Goal: Subscribe to service/newsletter

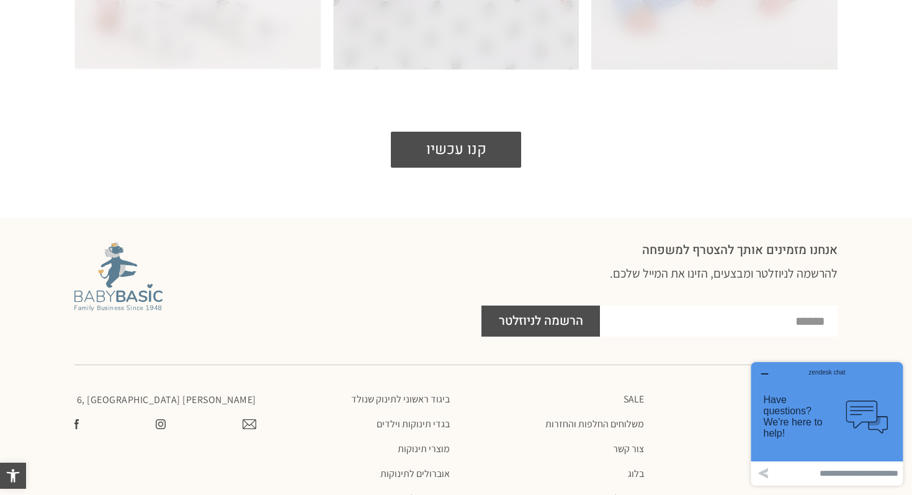
scroll to position [2892, 0]
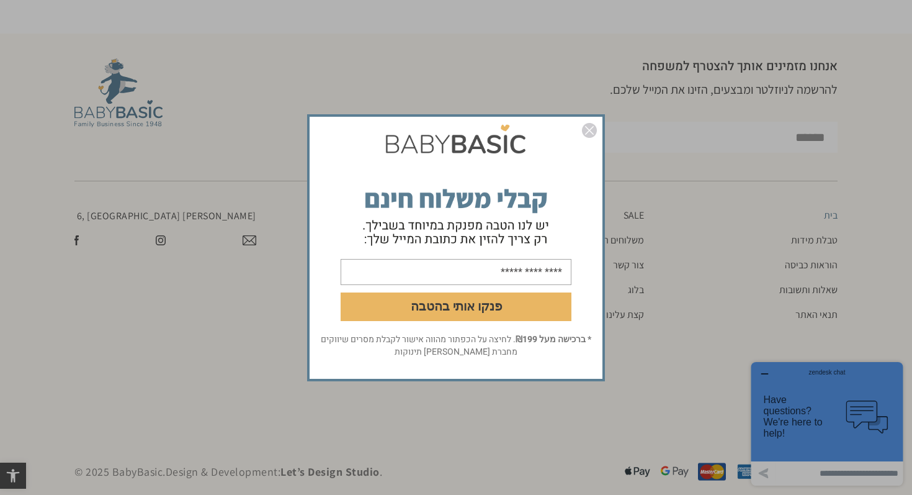
click at [548, 270] on input "email" at bounding box center [456, 271] width 231 height 26
type input "**********"
click at [485, 300] on button "פנקו אותי בהטבה" at bounding box center [456, 306] width 231 height 29
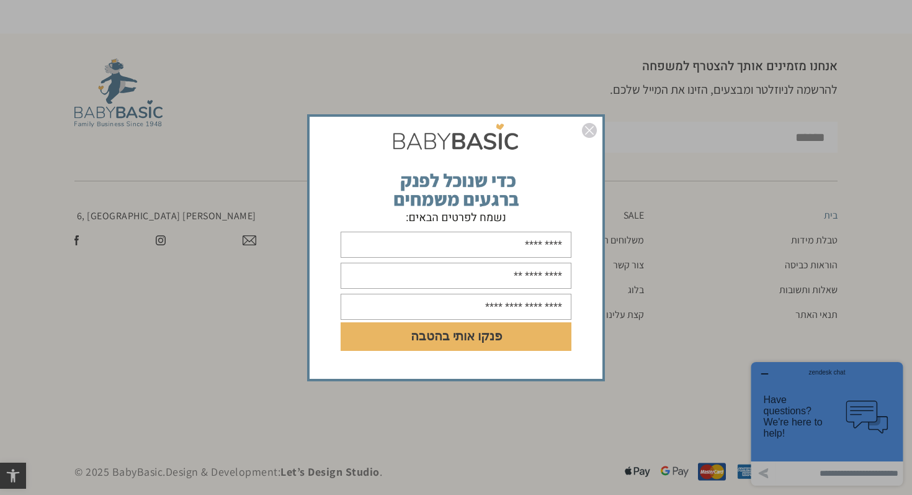
click at [592, 126] on img "סגור" at bounding box center [589, 130] width 15 height 15
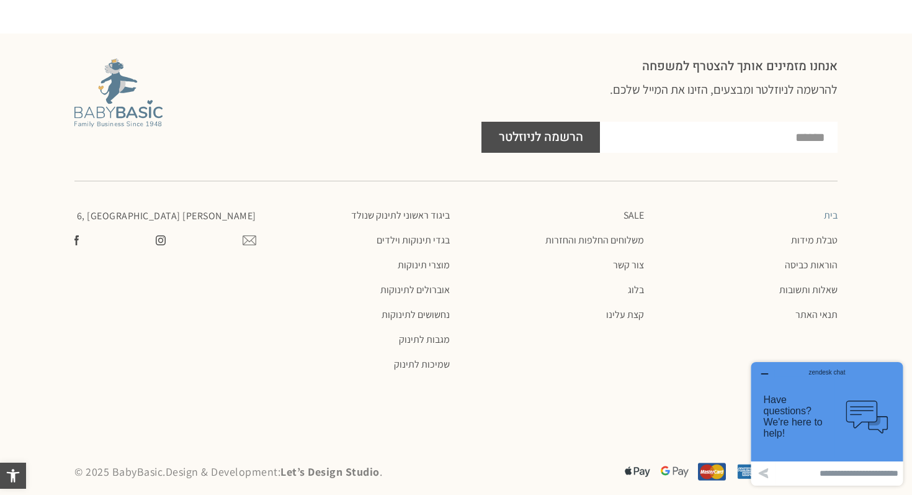
click at [254, 235] on img at bounding box center [250, 240] width 14 height 10
click at [156, 235] on img at bounding box center [161, 240] width 10 height 10
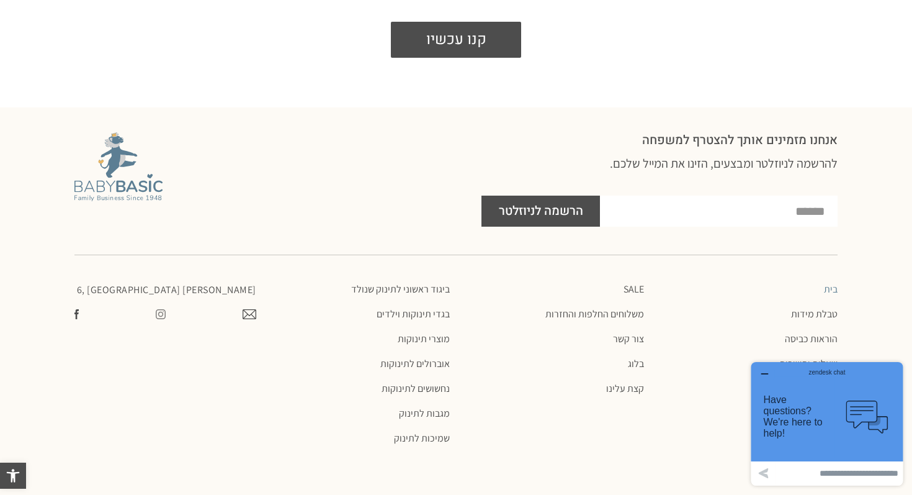
scroll to position [2806, 0]
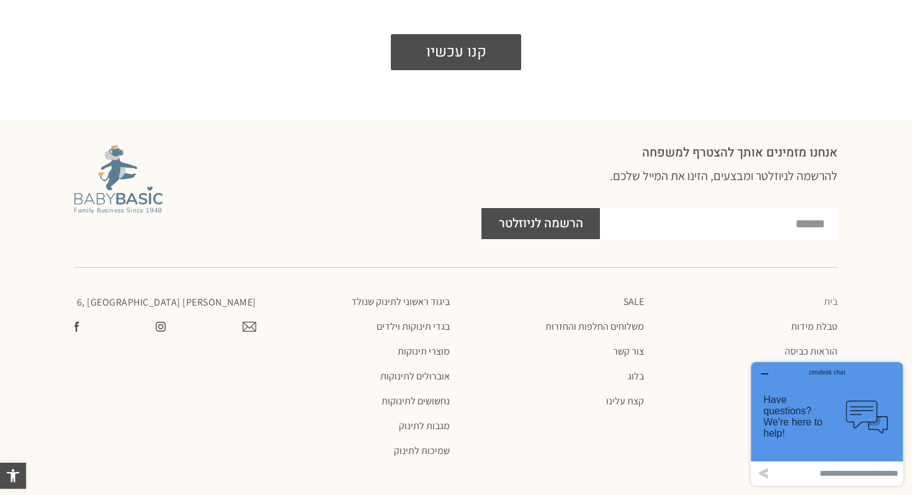
click at [670, 208] on input "email" at bounding box center [719, 223] width 238 height 31
type input "**********"
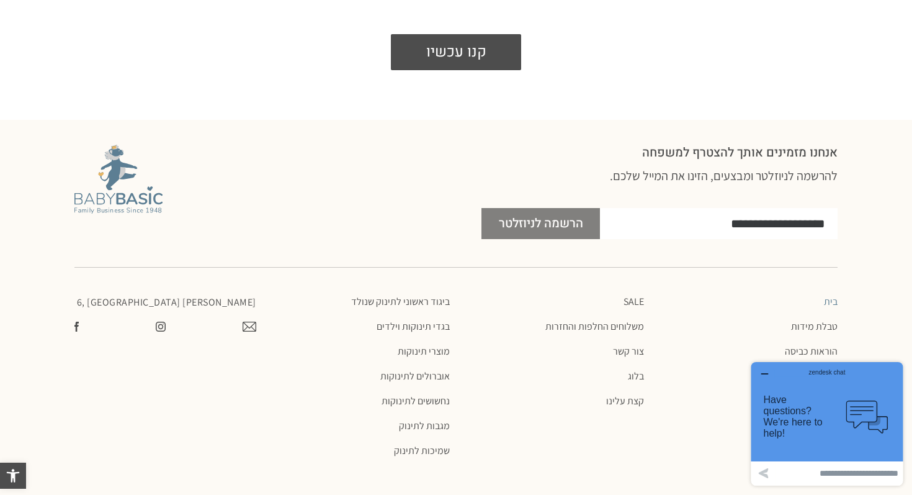
click at [559, 208] on span "הרשמה לניוזלטר" at bounding box center [541, 223] width 84 height 31
